Goal: Check status: Check status

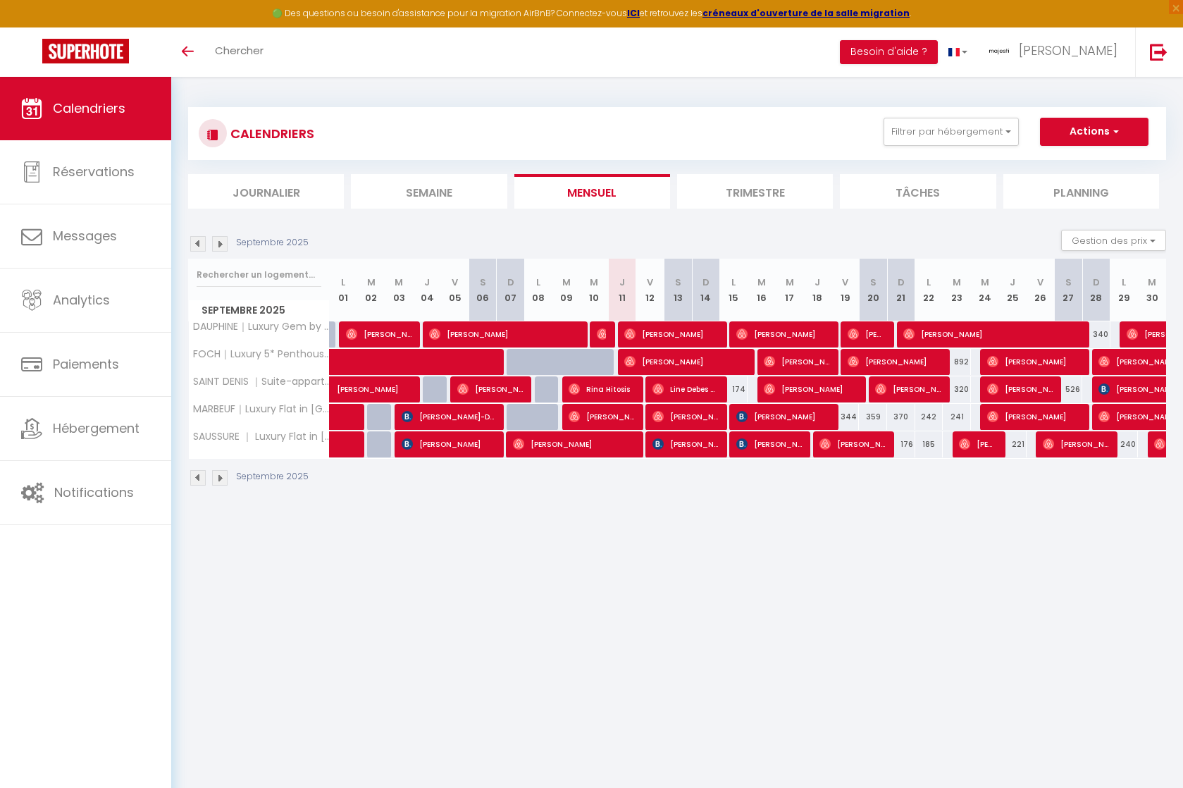
click at [220, 482] on img at bounding box center [219, 477] width 15 height 15
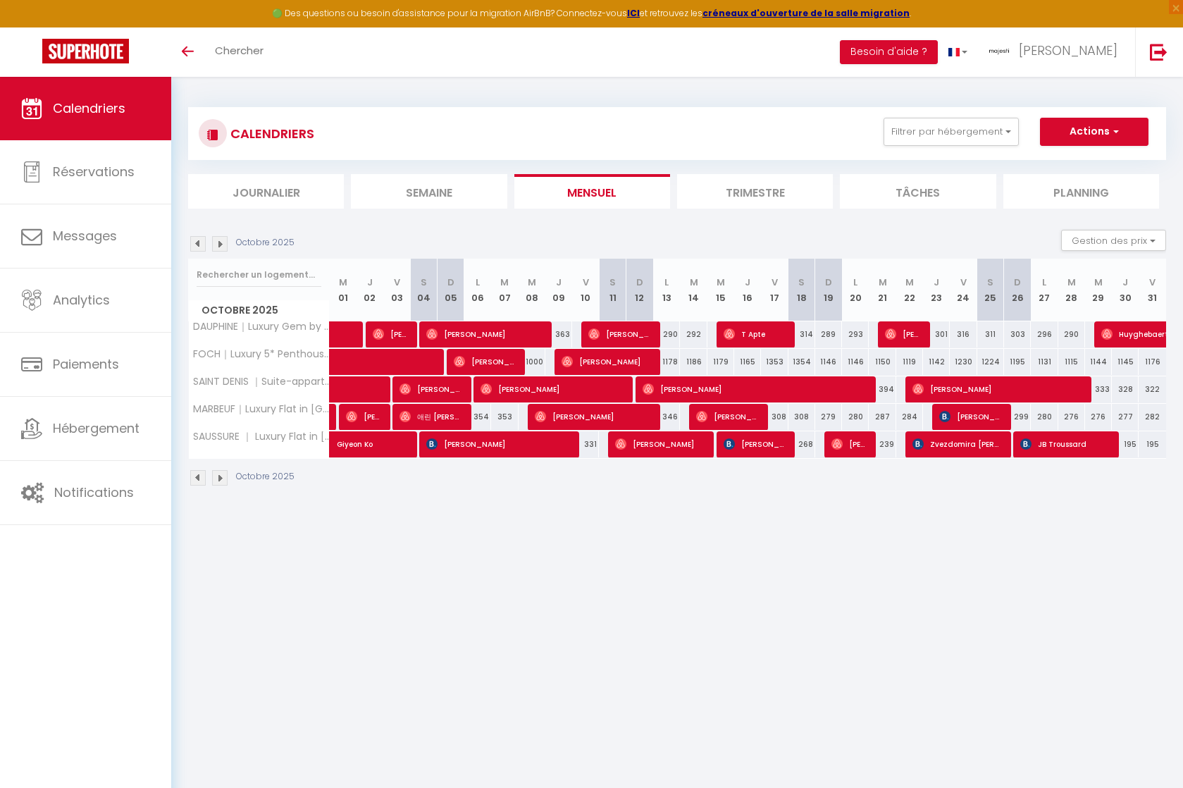
click at [203, 478] on img at bounding box center [197, 477] width 15 height 15
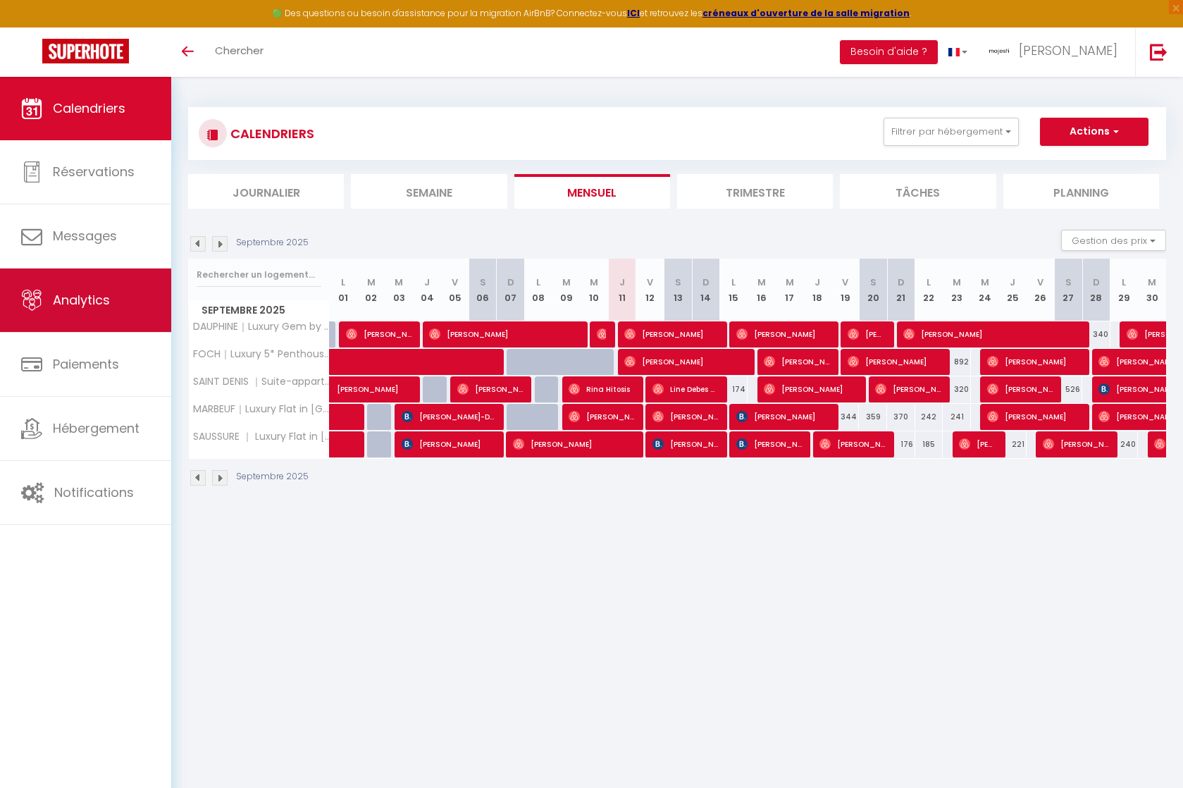
click at [76, 291] on span "Analytics" at bounding box center [81, 300] width 57 height 18
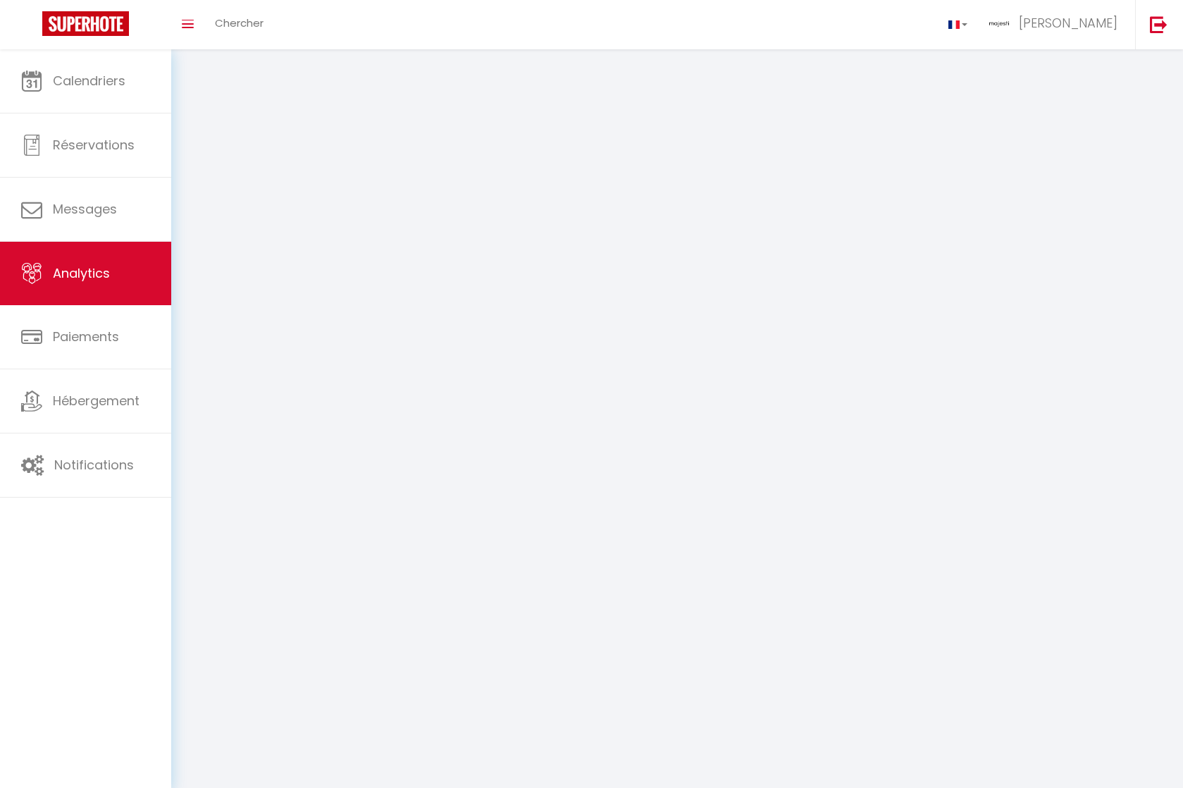
select select "2025"
select select "9"
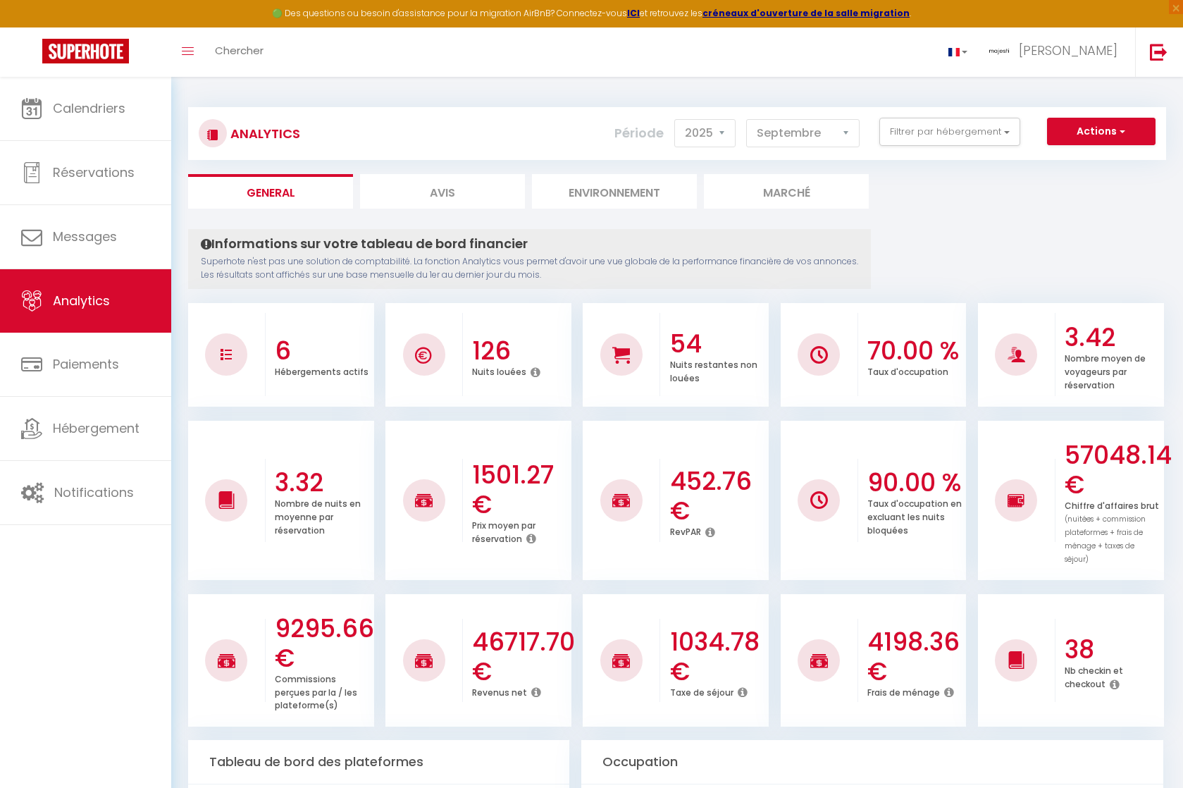
click at [421, 193] on li "Avis" at bounding box center [442, 191] width 165 height 35
select select "2025"
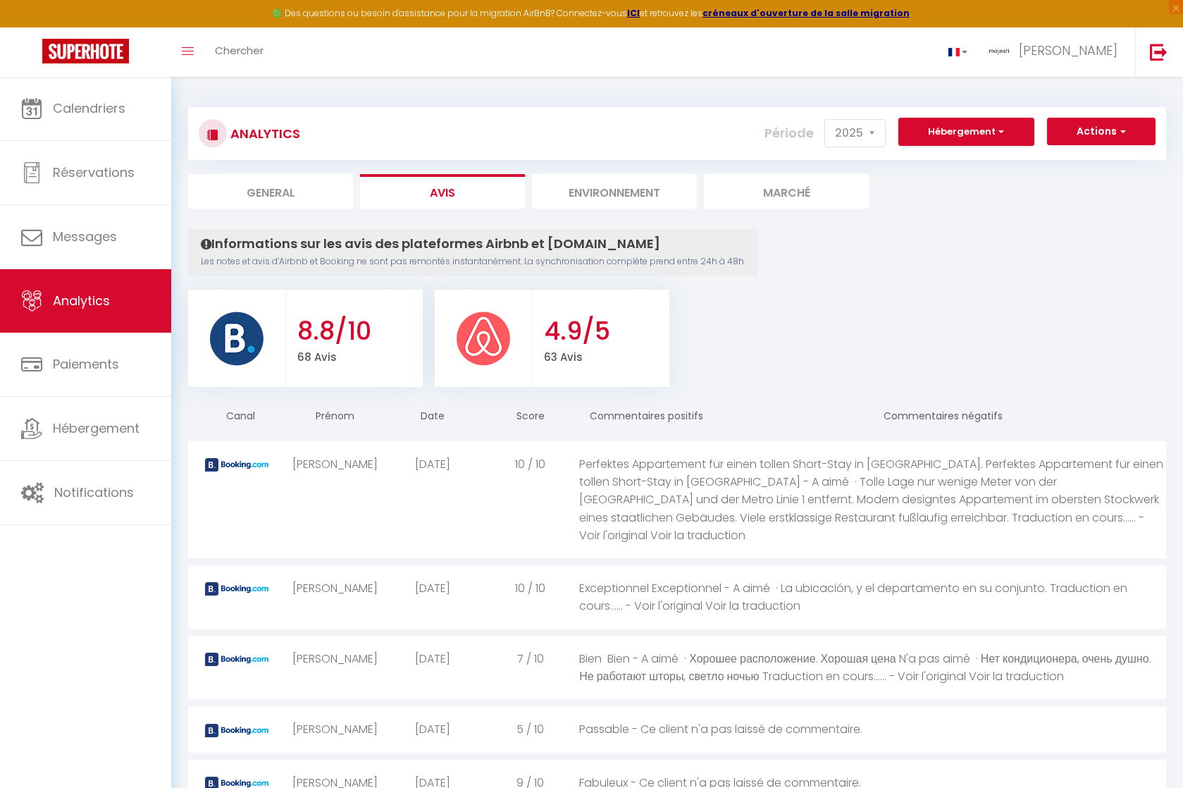
click at [595, 348] on p "63 Avis" at bounding box center [605, 356] width 122 height 20
click at [597, 340] on h3 "4.9/5" at bounding box center [605, 331] width 122 height 30
